Goal: Task Accomplishment & Management: Manage account settings

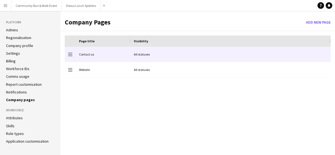
click at [140, 55] on div "All statuses" at bounding box center [231, 54] width 200 height 15
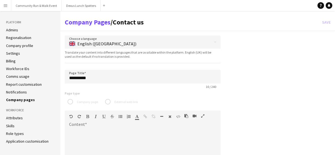
click at [8, 3] on button "Menu" at bounding box center [5, 5] width 11 height 11
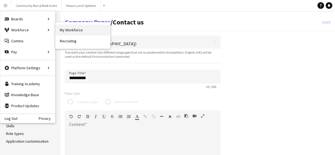
click at [59, 35] on link "My Workforce" at bounding box center [83, 29] width 55 height 11
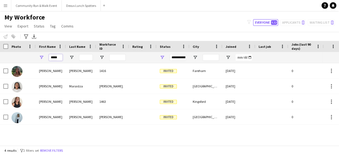
drag, startPoint x: 58, startPoint y: 58, endPoint x: 44, endPoint y: 57, distance: 14.0
click at [44, 57] on div "*****" at bounding box center [51, 57] width 30 height 11
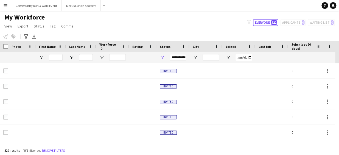
click at [14, 24] on app-page-menu "View Views Default view KK Preferred View New view Update view Delete view Edit…" at bounding box center [39, 26] width 79 height 10
click at [9, 27] on span "View" at bounding box center [8, 26] width 8 height 5
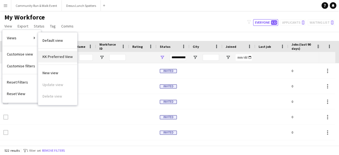
click at [54, 55] on span "KK Preferred View" at bounding box center [58, 56] width 30 height 5
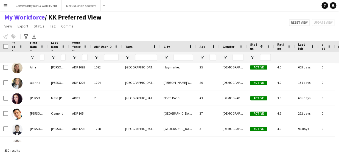
scroll to position [60, 0]
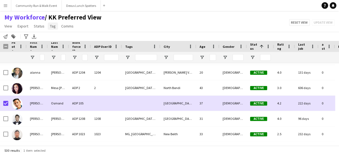
click at [52, 29] on link "Tag" at bounding box center [53, 26] width 10 height 7
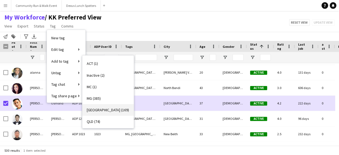
click at [111, 110] on link "NSW (169)" at bounding box center [107, 110] width 51 height 12
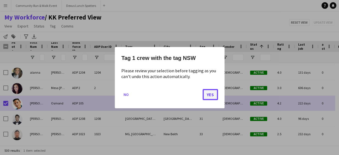
click at [210, 96] on button "Yes" at bounding box center [210, 94] width 15 height 11
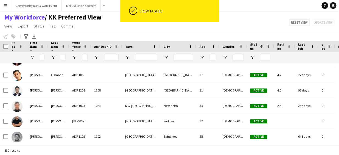
scroll to position [0, 0]
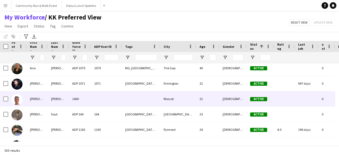
click at [17, 101] on img at bounding box center [17, 99] width 11 height 11
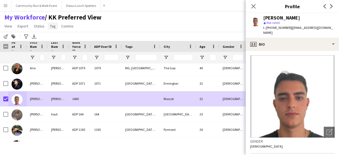
click at [51, 29] on link "Tag" at bounding box center [53, 26] width 10 height 7
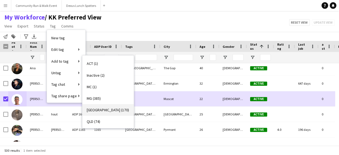
click at [94, 106] on link "NSW (170)" at bounding box center [107, 110] width 51 height 12
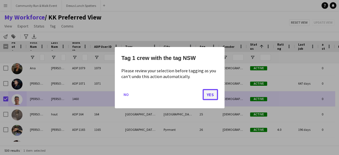
click at [210, 93] on button "Yes" at bounding box center [210, 94] width 15 height 11
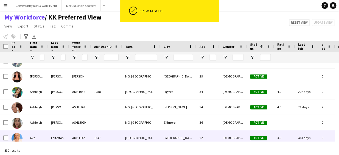
click at [335, 136] on div "0" at bounding box center [327, 137] width 16 height 15
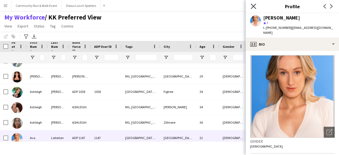
click at [253, 7] on icon "Close pop-in" at bounding box center [253, 6] width 5 height 5
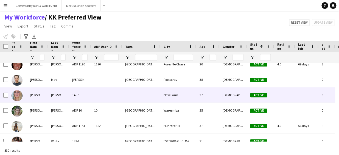
click at [9, 93] on div at bounding box center [17, 94] width 18 height 15
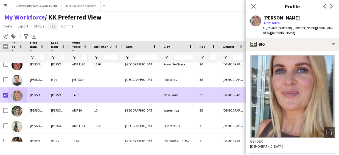
click at [51, 27] on span "Tag" at bounding box center [53, 26] width 6 height 5
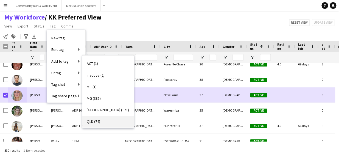
click at [102, 122] on link "QLD (74)" at bounding box center [107, 122] width 51 height 12
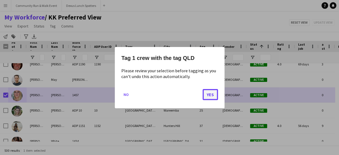
click at [211, 98] on button "Yes" at bounding box center [210, 94] width 15 height 11
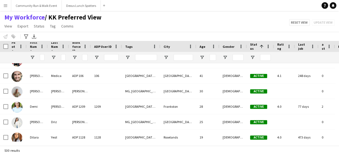
click at [339, 142] on div at bounding box center [337, 144] width 4 height 4
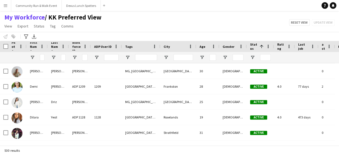
click at [338, 142] on div at bounding box center [337, 144] width 4 height 4
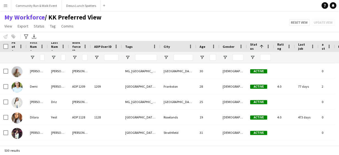
click at [338, 142] on div at bounding box center [337, 144] width 4 height 4
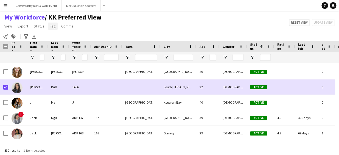
click at [48, 29] on link "Tag" at bounding box center [53, 26] width 10 height 7
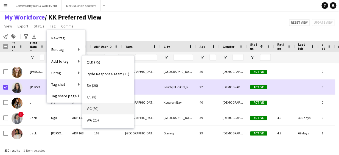
click at [99, 110] on link "VIC (92)" at bounding box center [107, 109] width 51 height 12
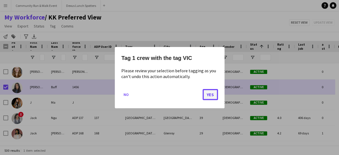
click at [210, 95] on button "Yes" at bounding box center [210, 94] width 15 height 11
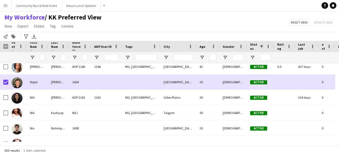
click at [53, 30] on app-page-menu "View Views Default view KK Preferred View New view Update view Delete view Edit…" at bounding box center [53, 26] width 106 height 10
click at [53, 27] on span "Tag" at bounding box center [53, 26] width 6 height 5
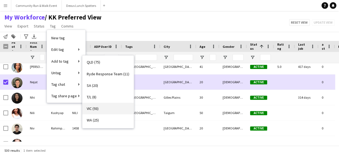
click at [121, 107] on link "VIC (93)" at bounding box center [107, 109] width 51 height 12
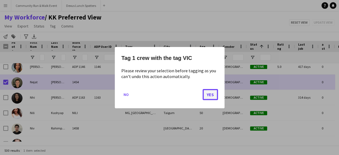
click at [210, 96] on button "Yes" at bounding box center [210, 94] width 15 height 11
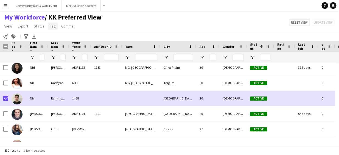
click at [50, 25] on span "Tag" at bounding box center [53, 26] width 6 height 5
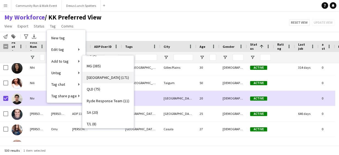
click at [110, 79] on link "NSW (171)" at bounding box center [107, 78] width 51 height 12
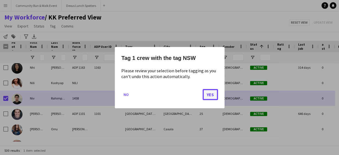
click at [211, 93] on button "Yes" at bounding box center [210, 94] width 15 height 11
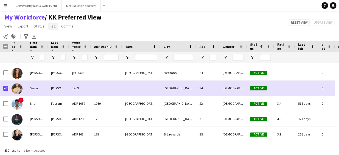
click at [54, 26] on span "Tag" at bounding box center [53, 26] width 6 height 5
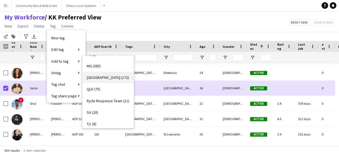
click at [119, 78] on link "NSW (172)" at bounding box center [107, 78] width 51 height 12
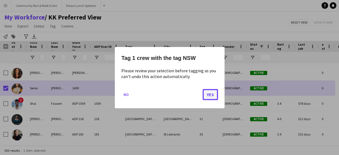
click at [212, 95] on button "Yes" at bounding box center [210, 94] width 15 height 11
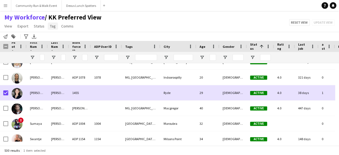
click at [50, 24] on span "Tag" at bounding box center [53, 26] width 6 height 5
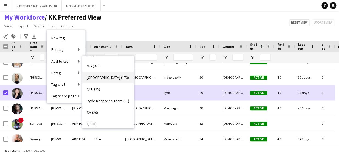
click at [106, 77] on link "NSW (173)" at bounding box center [107, 78] width 51 height 12
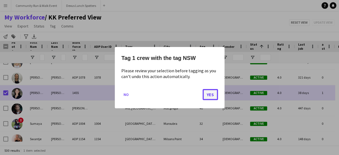
click at [207, 98] on button "Yes" at bounding box center [210, 94] width 15 height 11
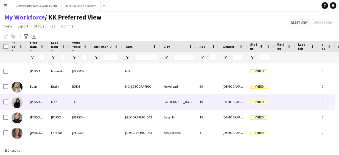
click at [133, 101] on div at bounding box center [141, 101] width 38 height 15
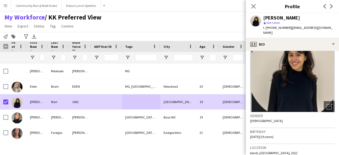
click at [53, 30] on app-page-menu "View Views Default view KK Preferred View New view Update view Delete view Edit…" at bounding box center [53, 26] width 106 height 10
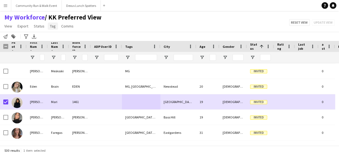
click at [52, 27] on span "Tag" at bounding box center [53, 26] width 6 height 5
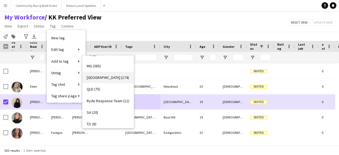
click at [101, 77] on span "NSW (174)" at bounding box center [108, 77] width 42 height 5
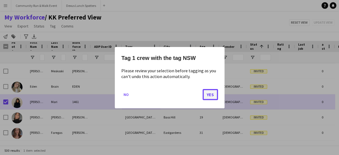
click at [212, 91] on button "Yes" at bounding box center [210, 94] width 15 height 11
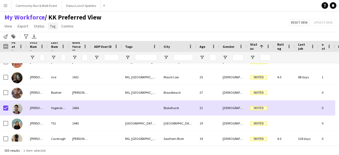
click at [52, 29] on link "Tag" at bounding box center [53, 26] width 10 height 7
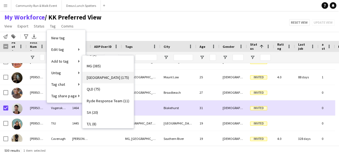
click at [110, 81] on link "NSW (175)" at bounding box center [107, 78] width 51 height 12
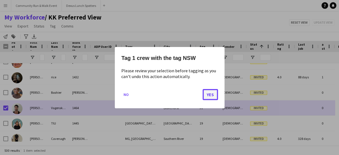
click at [209, 95] on button "Yes" at bounding box center [210, 94] width 15 height 11
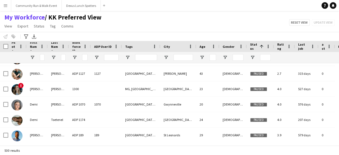
click at [338, 142] on div at bounding box center [337, 144] width 4 height 4
click at [339, 142] on div at bounding box center [337, 144] width 4 height 4
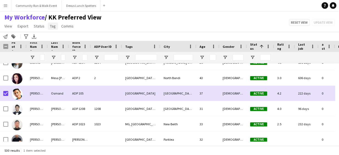
click at [54, 28] on span "Tag" at bounding box center [53, 26] width 6 height 5
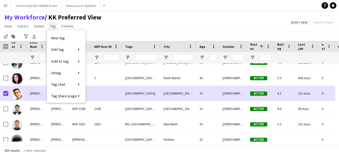
click at [54, 28] on span "Tag" at bounding box center [53, 26] width 6 height 5
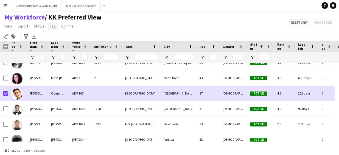
click at [54, 28] on span "Tag" at bounding box center [53, 26] width 6 height 5
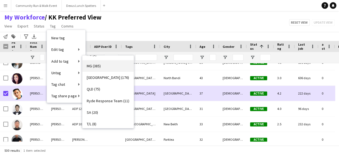
click at [107, 67] on link "MG (385)" at bounding box center [107, 66] width 51 height 12
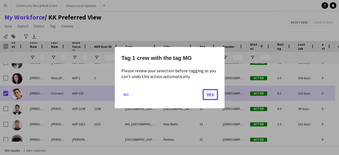
click at [210, 95] on button "Yes" at bounding box center [210, 94] width 15 height 11
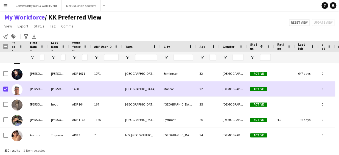
click at [3, 46] on div at bounding box center [4, 46] width 8 height 11
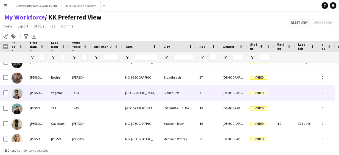
click at [3, 92] on div at bounding box center [4, 92] width 8 height 15
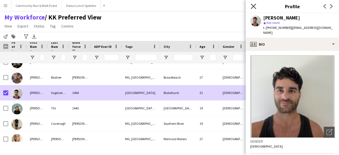
click at [252, 5] on icon at bounding box center [253, 6] width 5 height 5
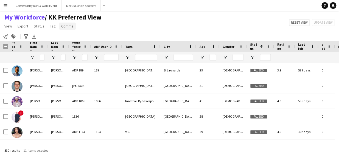
click at [69, 25] on span "Comms" at bounding box center [67, 26] width 12 height 5
click at [71, 35] on span "Send notification" at bounding box center [77, 37] width 28 height 5
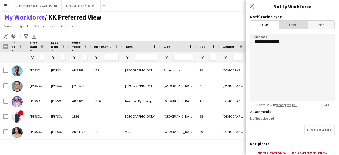
click at [293, 25] on span "Email" at bounding box center [293, 25] width 29 height 8
